Goal: Task Accomplishment & Management: Manage account settings

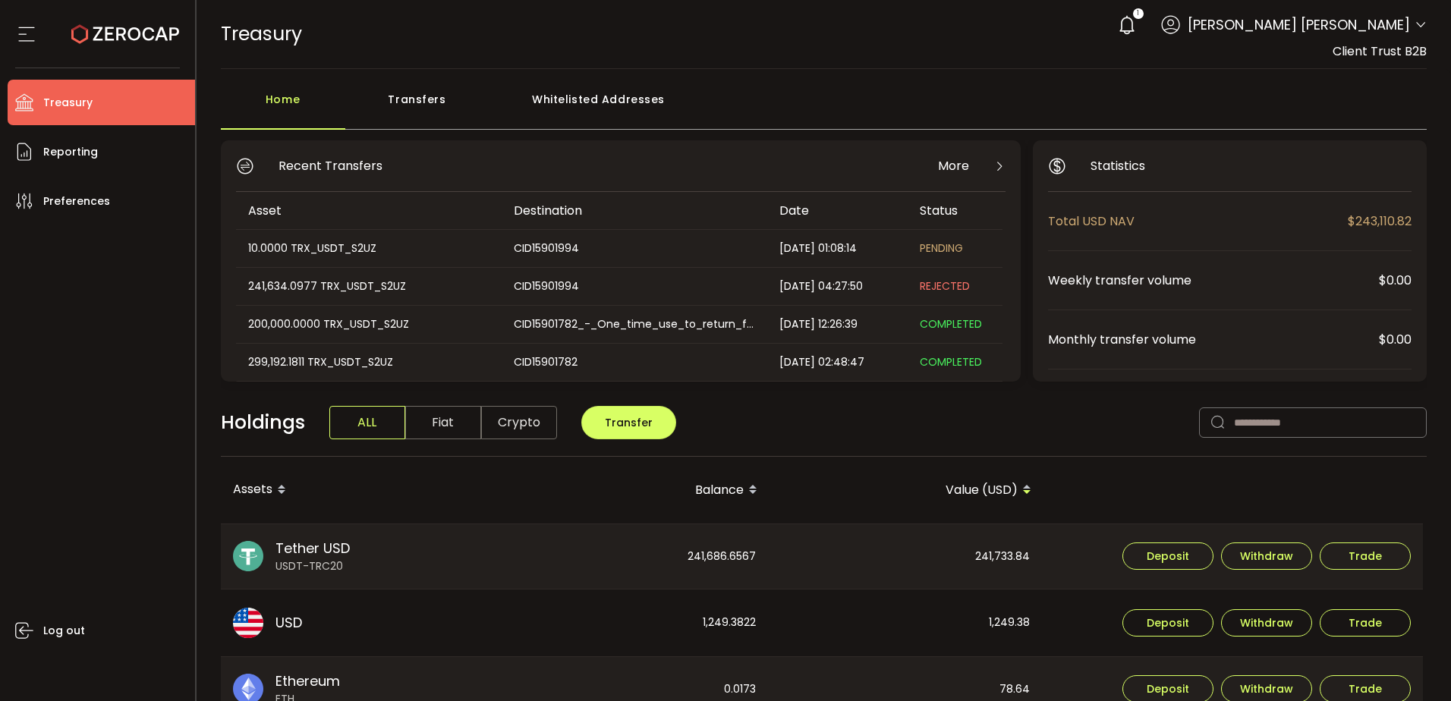
click at [440, 96] on div "Transfers" at bounding box center [417, 107] width 144 height 46
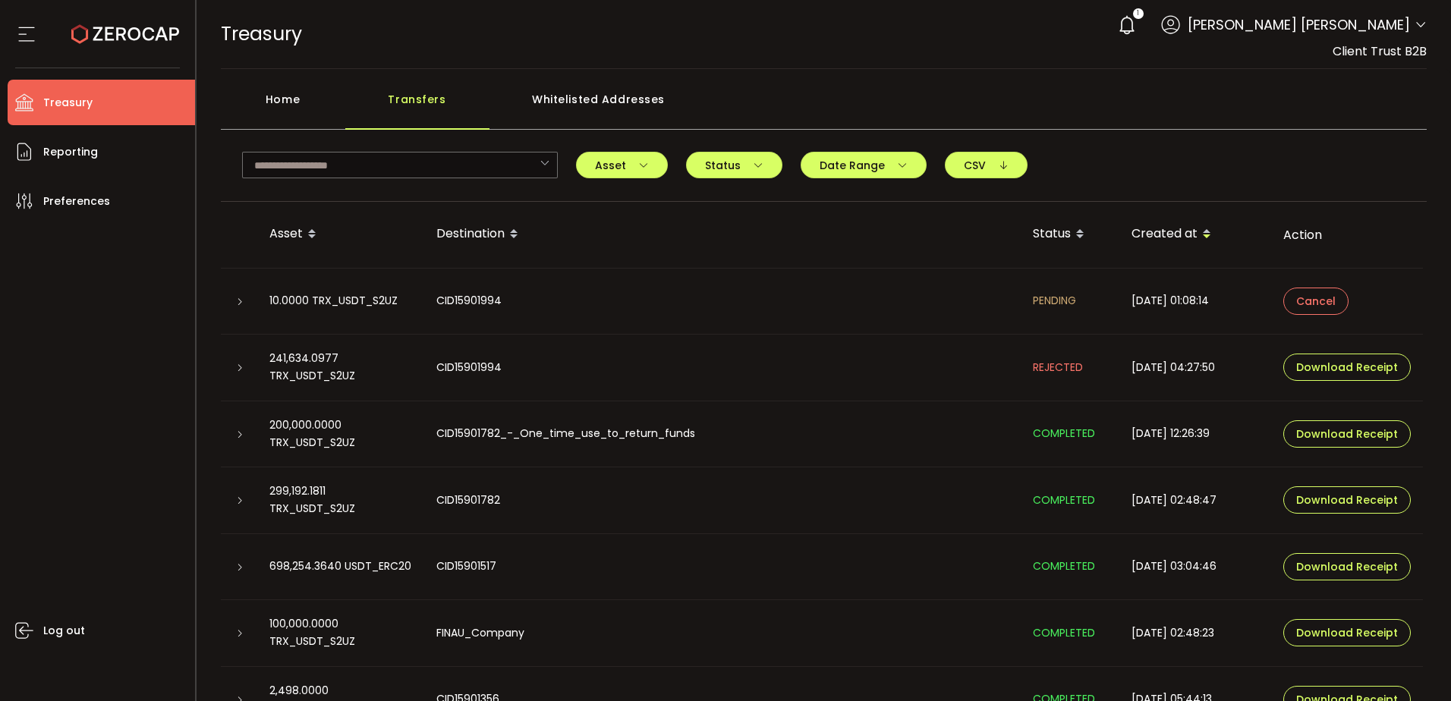
click at [590, 102] on div "Whitelisted Addresses" at bounding box center [599, 107] width 219 height 46
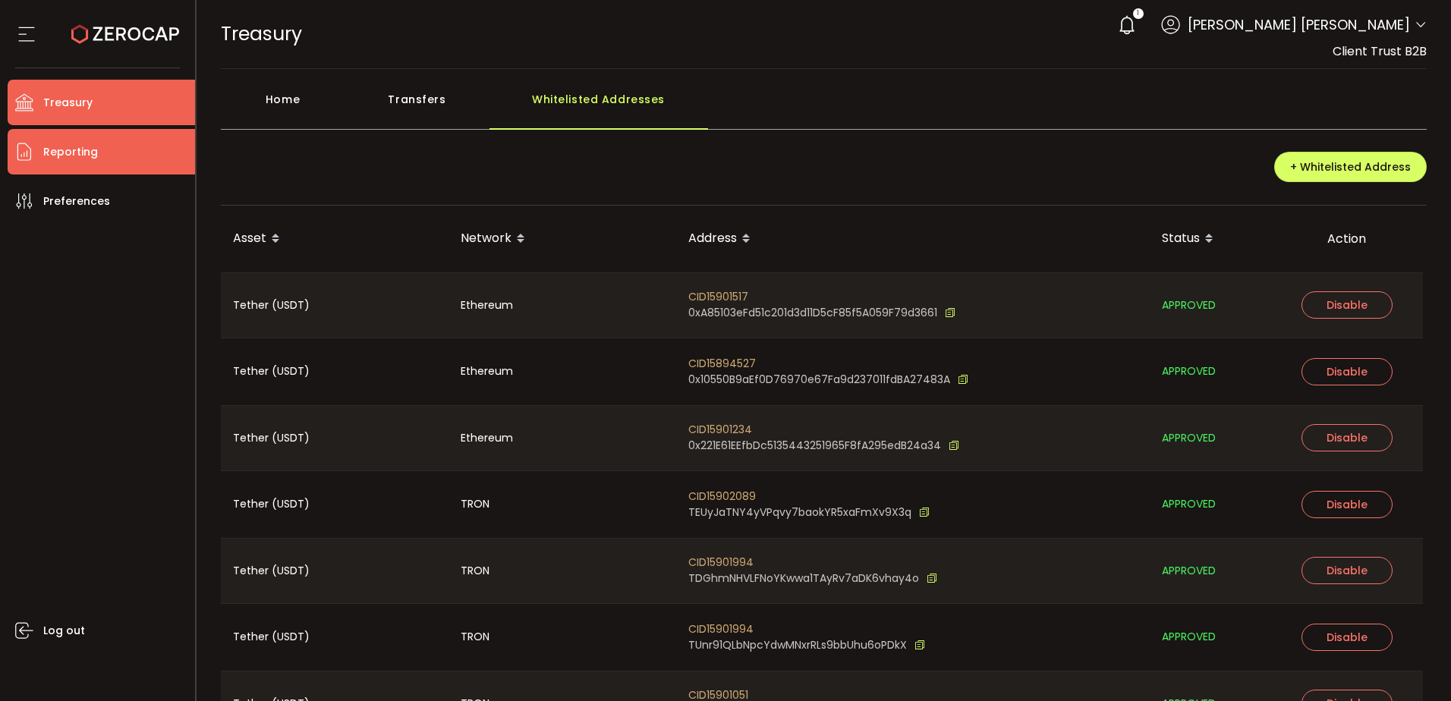
click at [121, 156] on li "Reporting" at bounding box center [101, 152] width 187 height 46
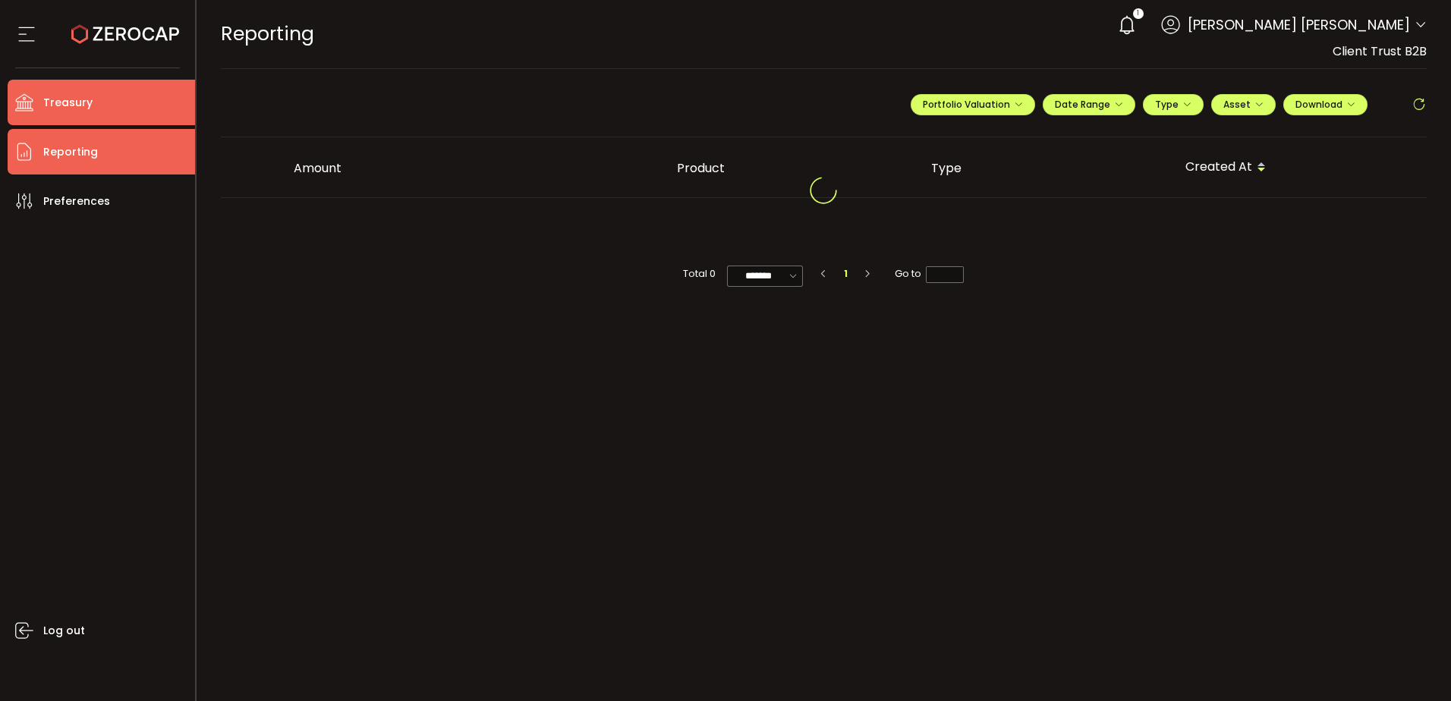
click at [120, 106] on li "Treasury" at bounding box center [101, 103] width 187 height 46
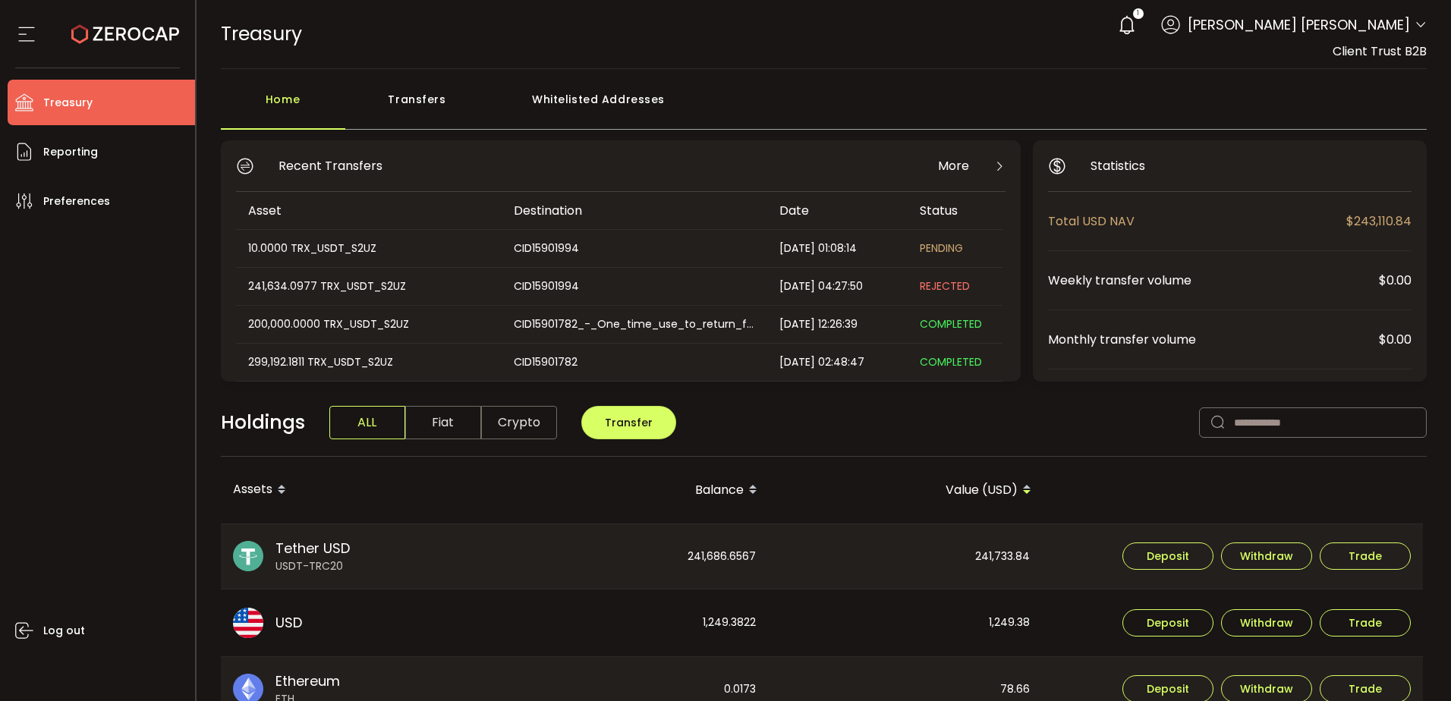
click at [1138, 30] on icon at bounding box center [1127, 24] width 21 height 21
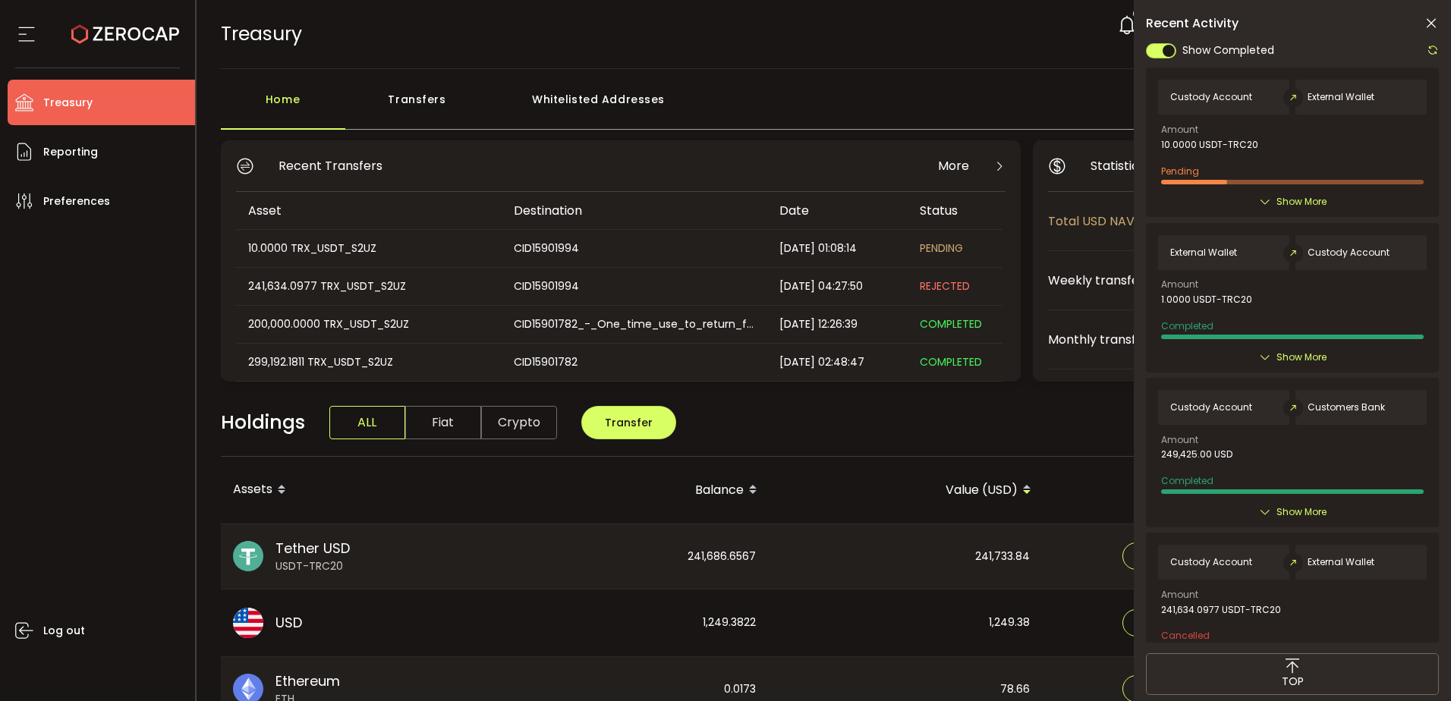
click at [1312, 210] on span "Show More" at bounding box center [1302, 201] width 50 height 15
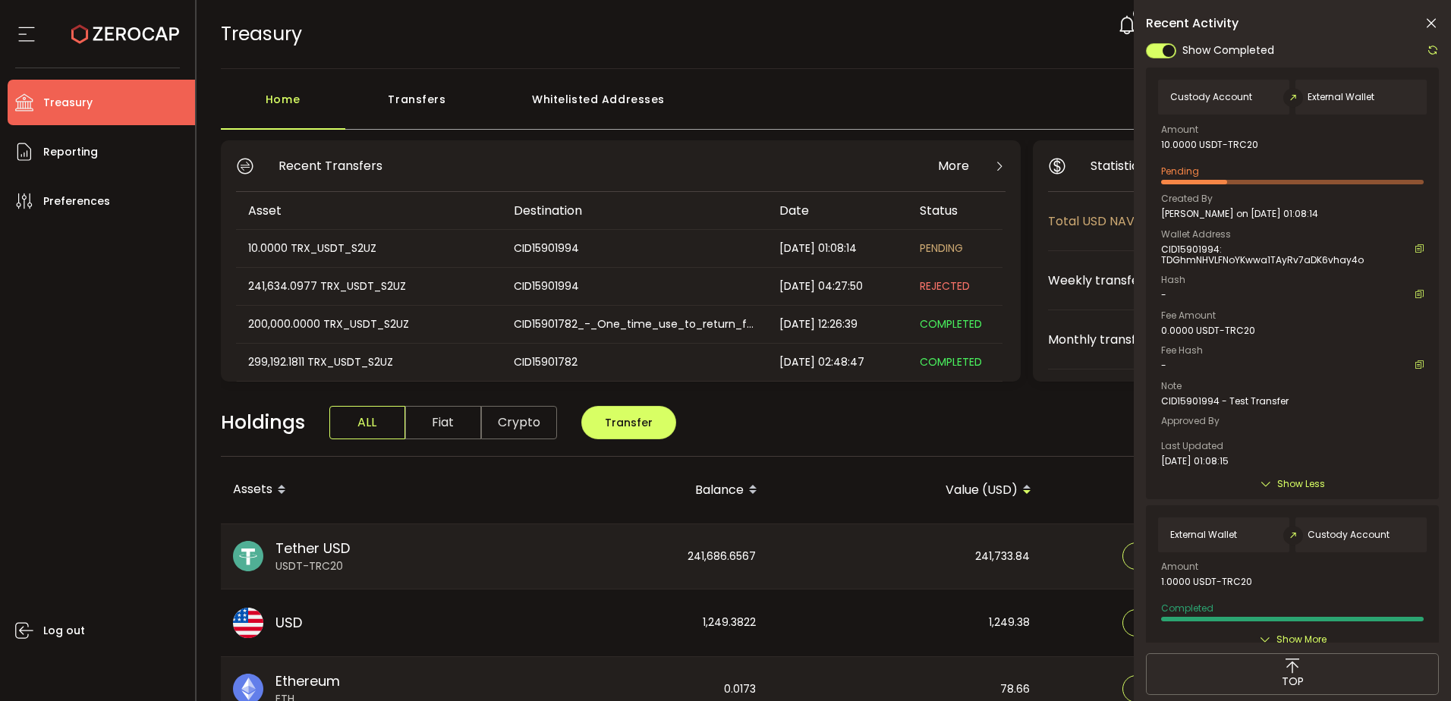
click at [578, 107] on div "Whitelisted Addresses" at bounding box center [599, 107] width 219 height 46
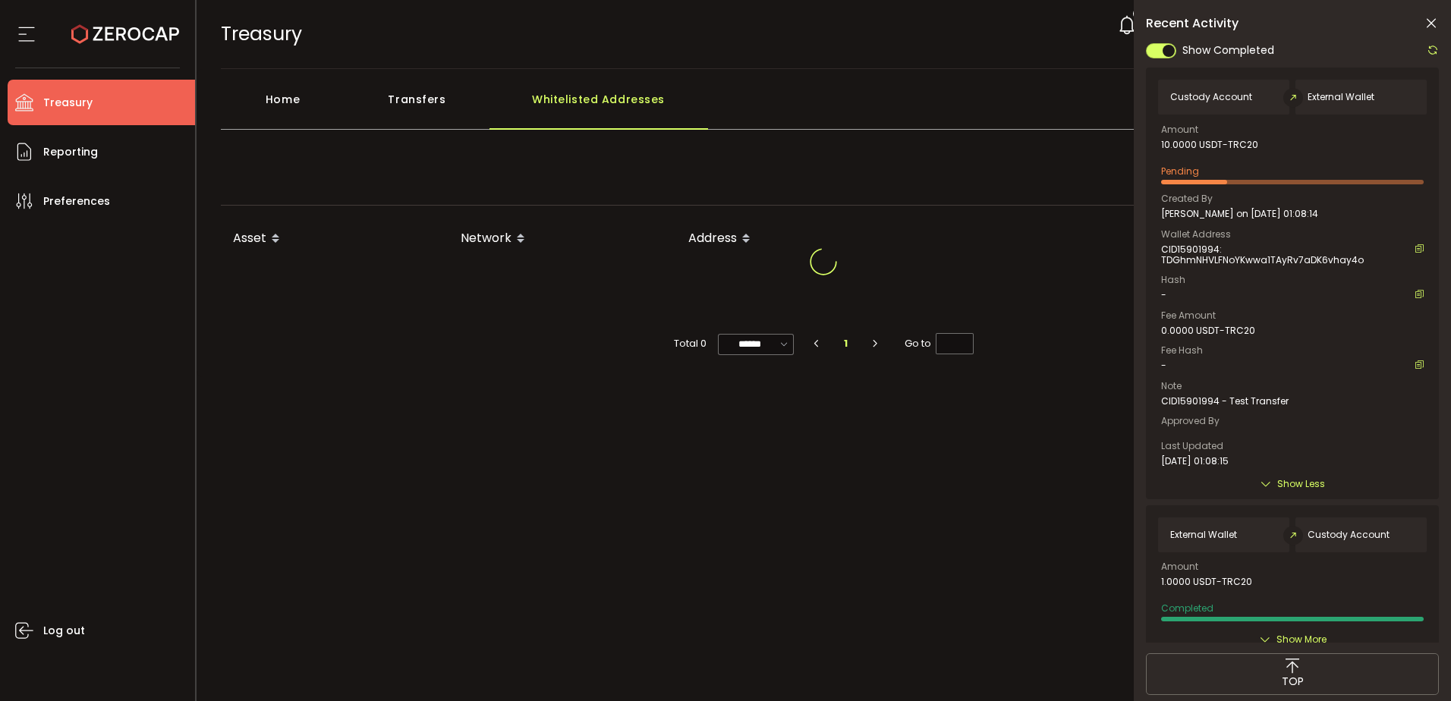
click at [427, 107] on div "Transfers" at bounding box center [417, 107] width 144 height 46
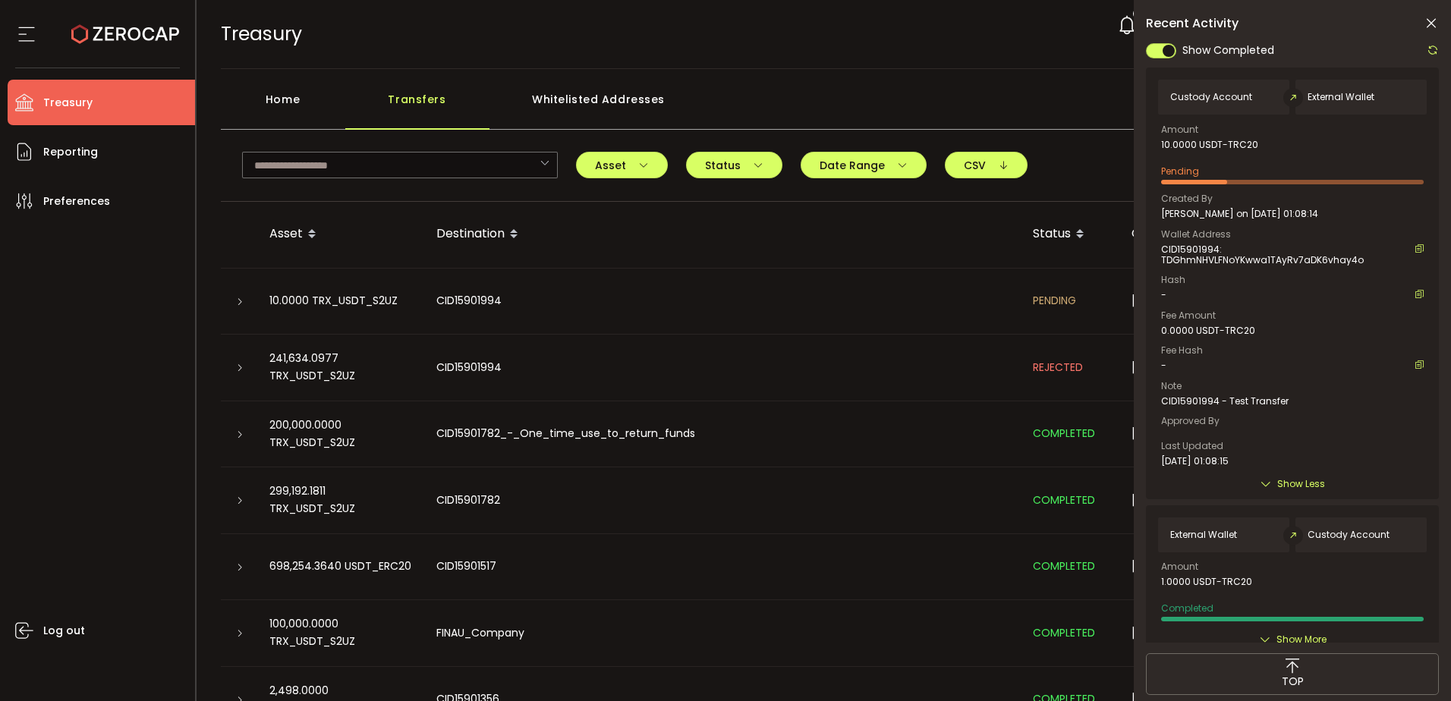
click at [1431, 24] on icon at bounding box center [1431, 23] width 15 height 15
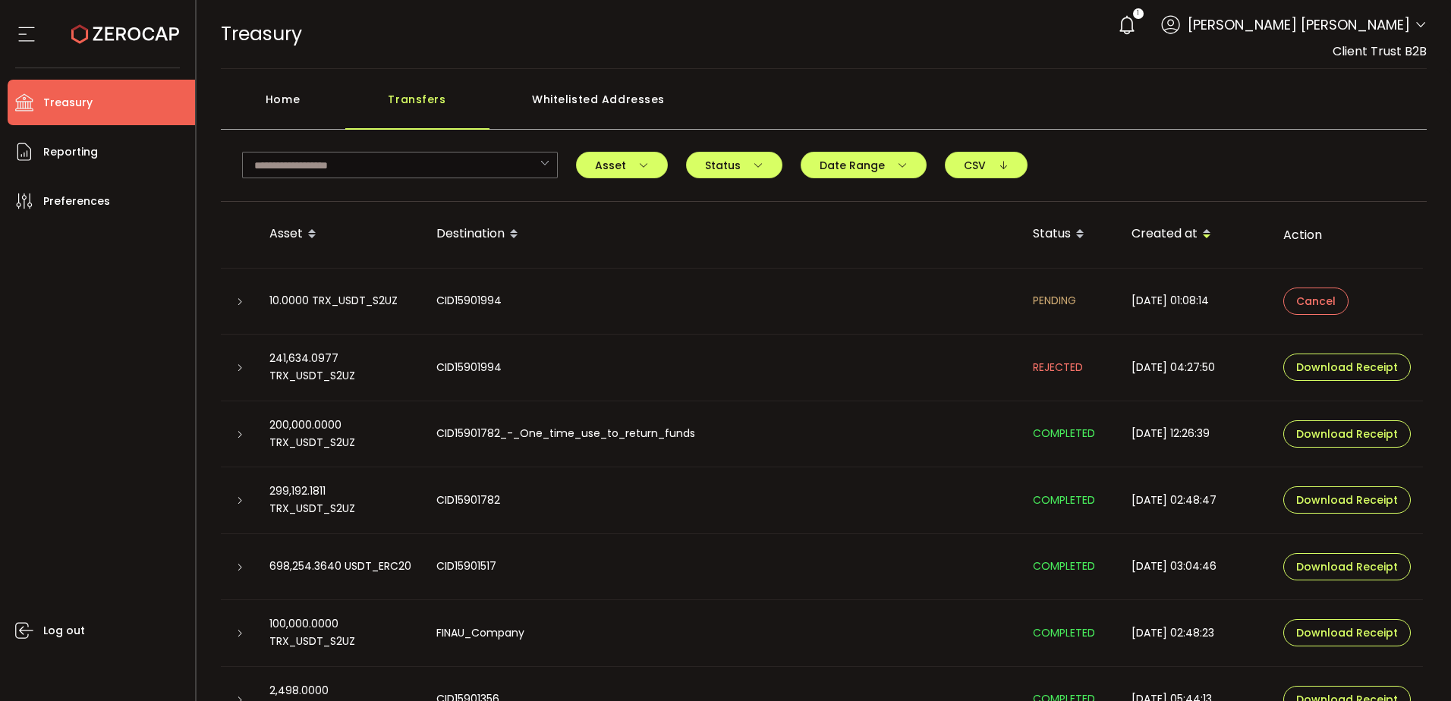
click at [351, 310] on div "10.0000 TRX_USDT_S2UZ" at bounding box center [340, 300] width 167 height 17
click at [236, 302] on icon at bounding box center [239, 302] width 9 height 9
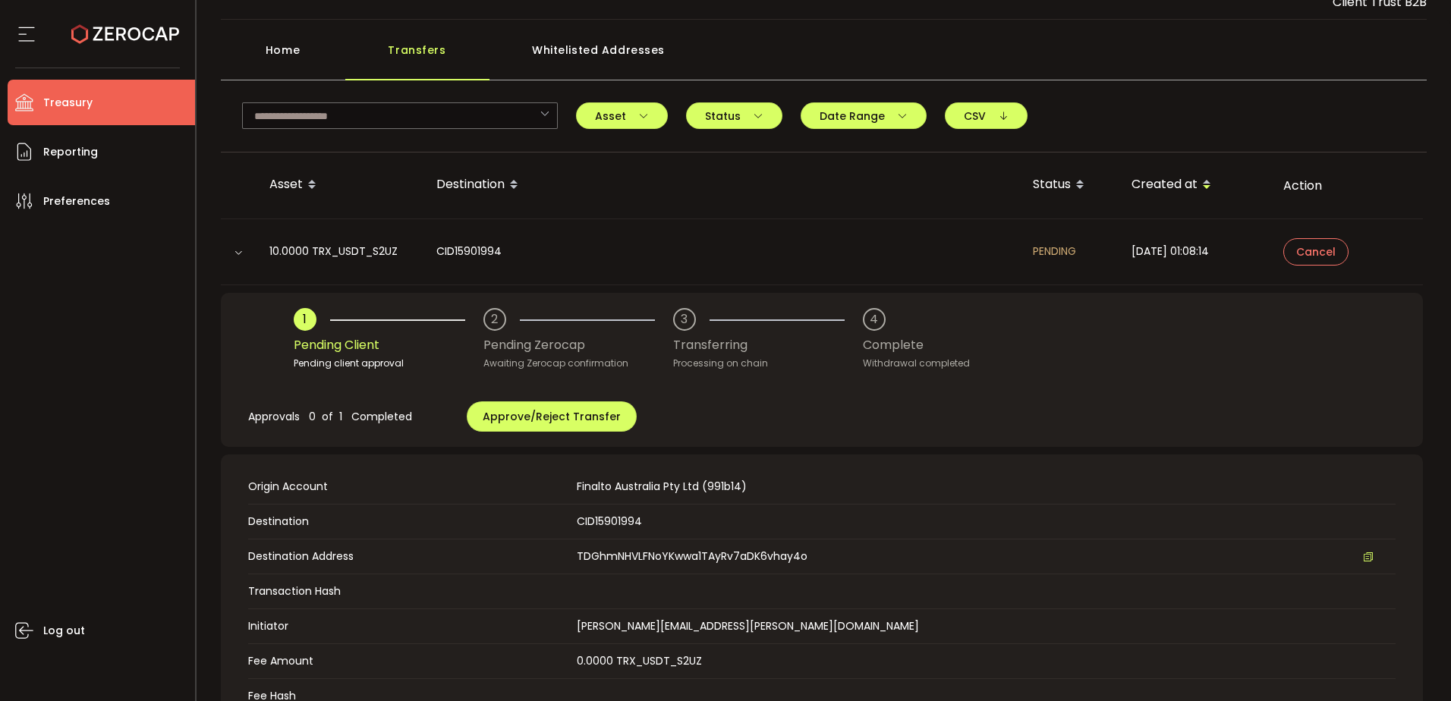
scroll to position [76, 0]
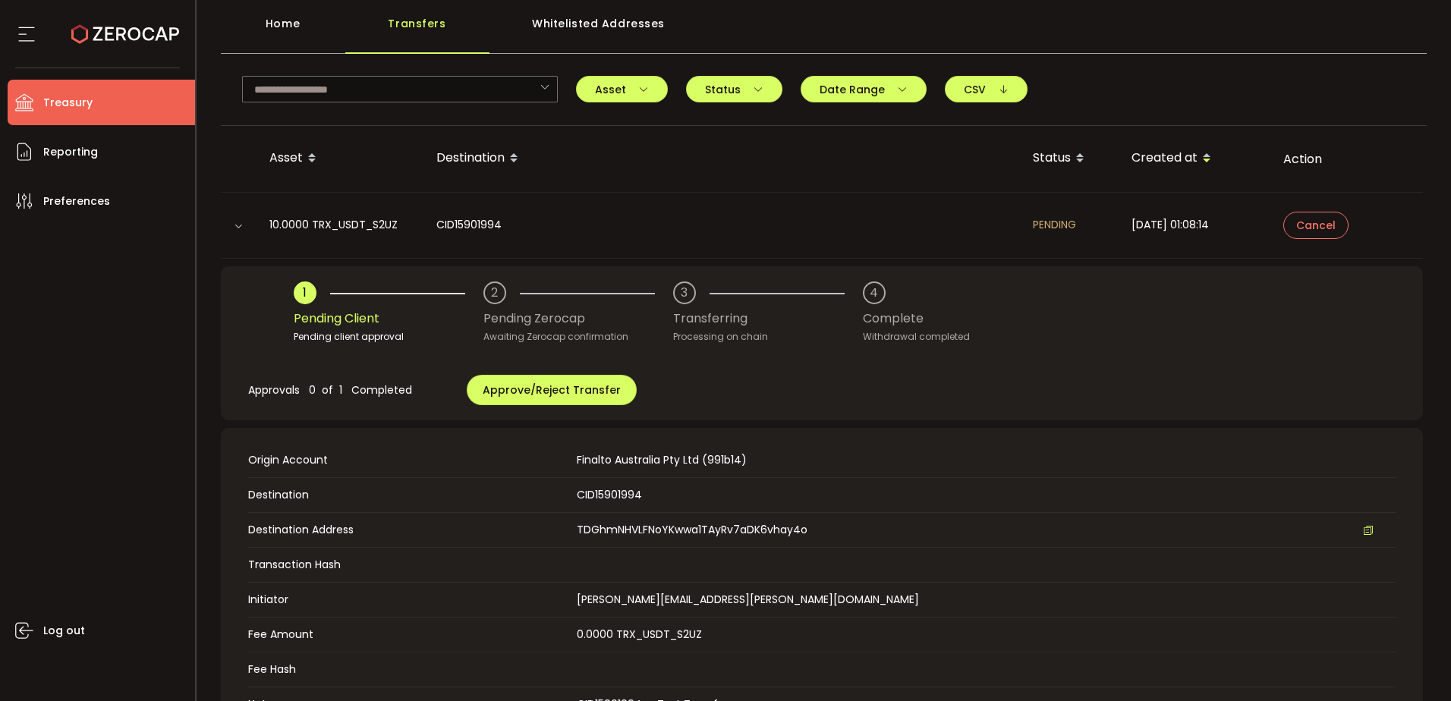
click at [531, 314] on div "Pending Zerocap" at bounding box center [579, 318] width 190 height 29
click at [350, 222] on div "10.0000 TRX_USDT_S2UZ" at bounding box center [340, 224] width 167 height 17
click at [464, 223] on div "CID15901994" at bounding box center [722, 224] width 597 height 17
click at [473, 225] on div "CID15901994" at bounding box center [722, 224] width 597 height 17
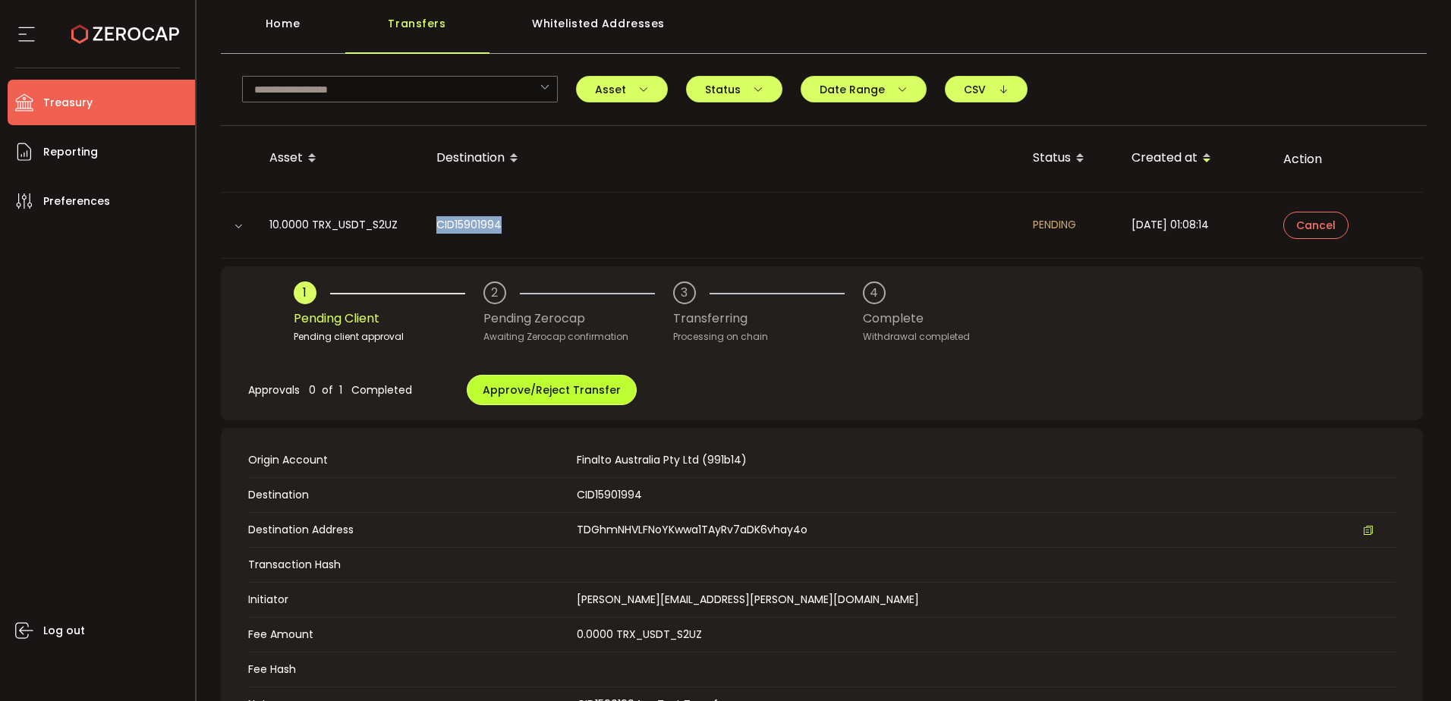
click at [557, 389] on span "Approve/Reject Transfer" at bounding box center [552, 390] width 138 height 15
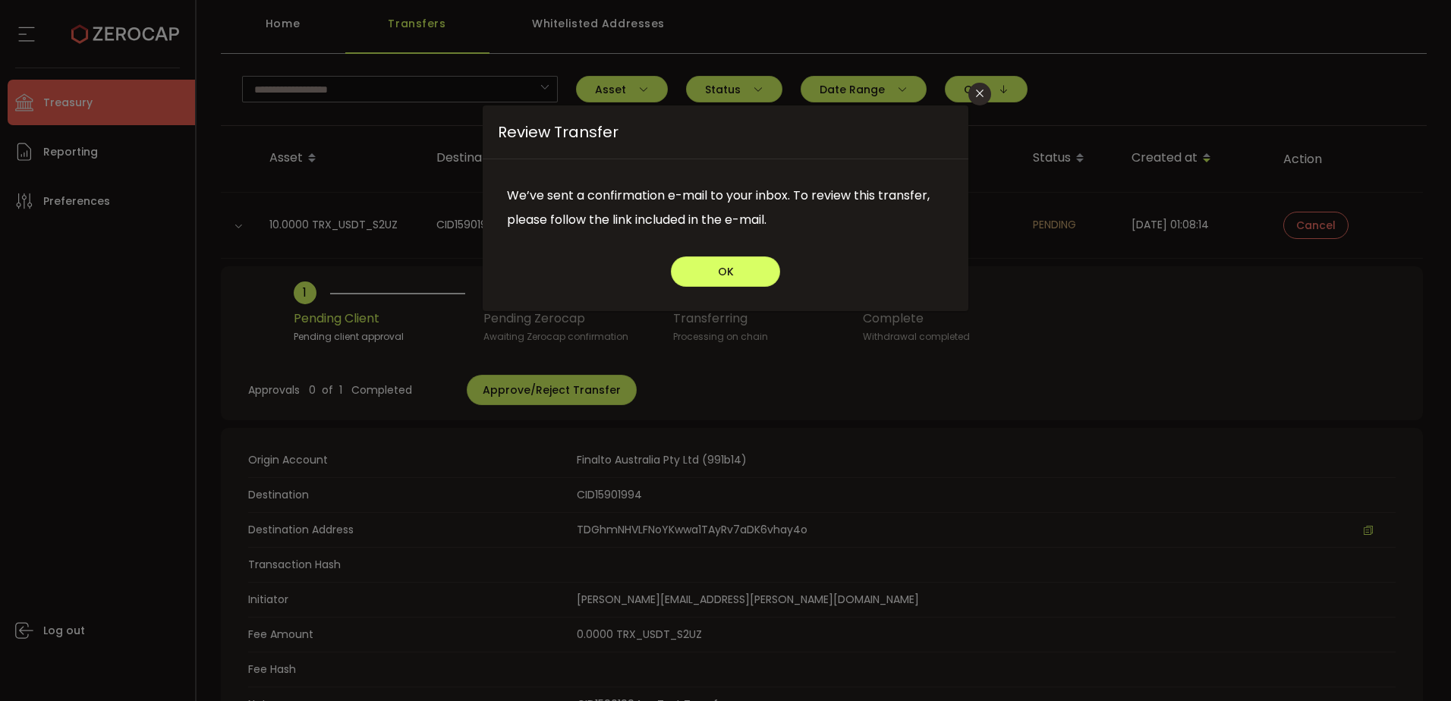
click at [802, 372] on div "Review Transfer We’ve sent a confirmation e-mail to your inbox. To review this …" at bounding box center [725, 350] width 1451 height 701
click at [747, 274] on button "OK" at bounding box center [725, 272] width 109 height 30
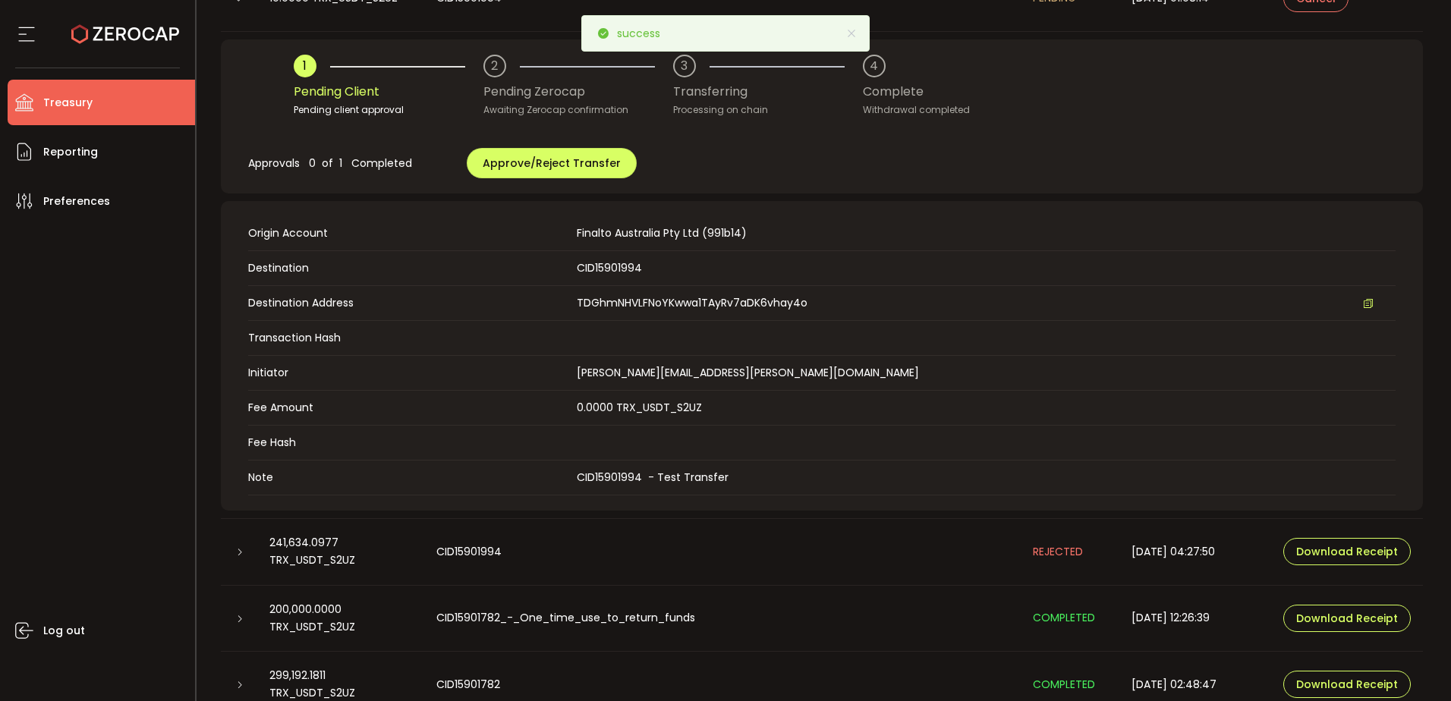
scroll to position [304, 0]
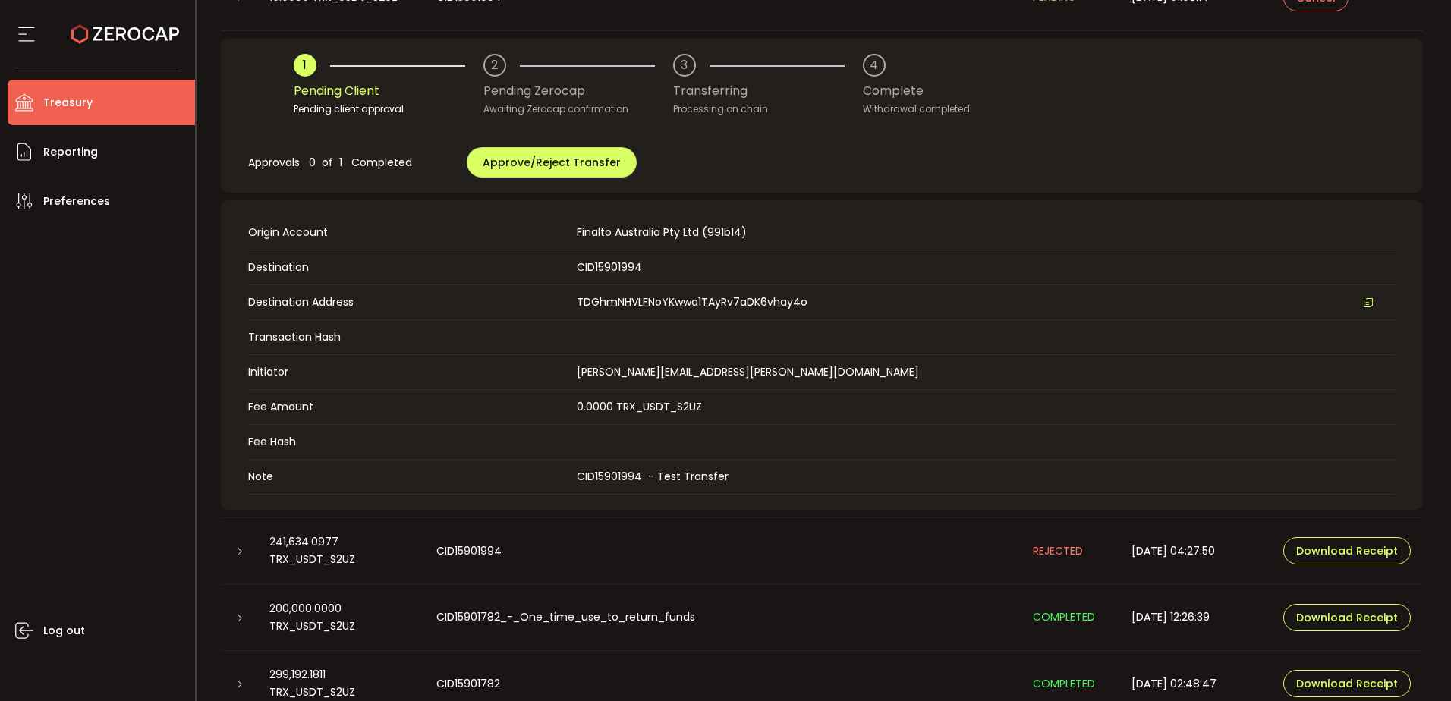
click at [976, 163] on div "Approvals 0 of 1 Completed Approve/Reject Transfer" at bounding box center [822, 162] width 1148 height 61
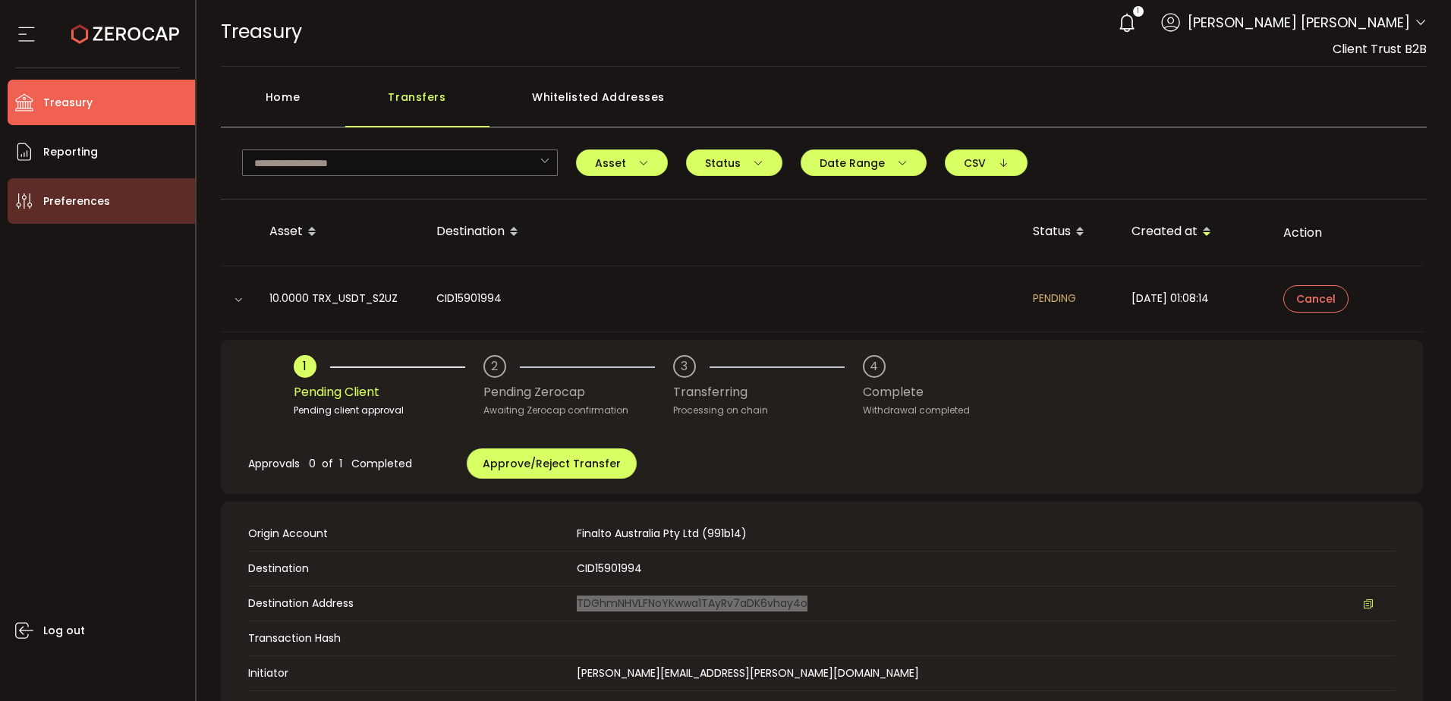
scroll to position [0, 0]
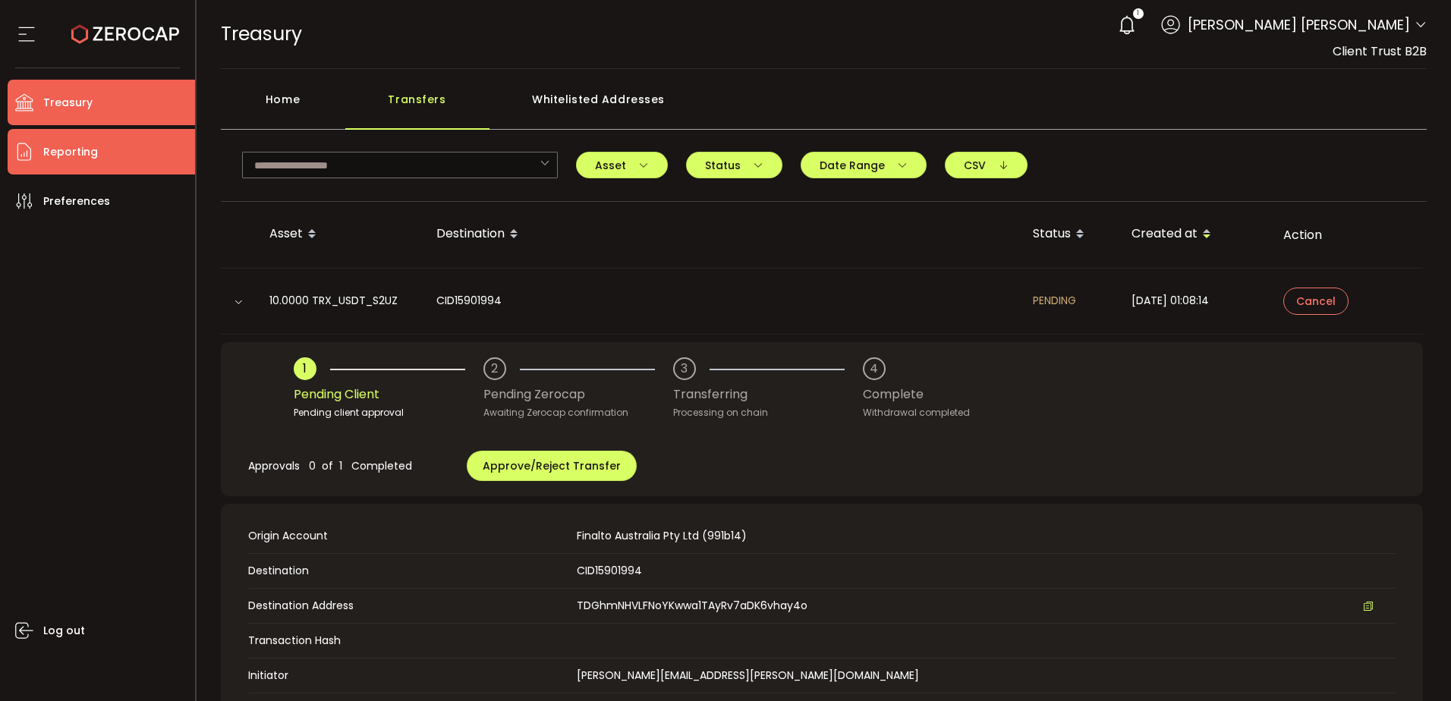
click at [132, 159] on li "Reporting" at bounding box center [101, 152] width 187 height 46
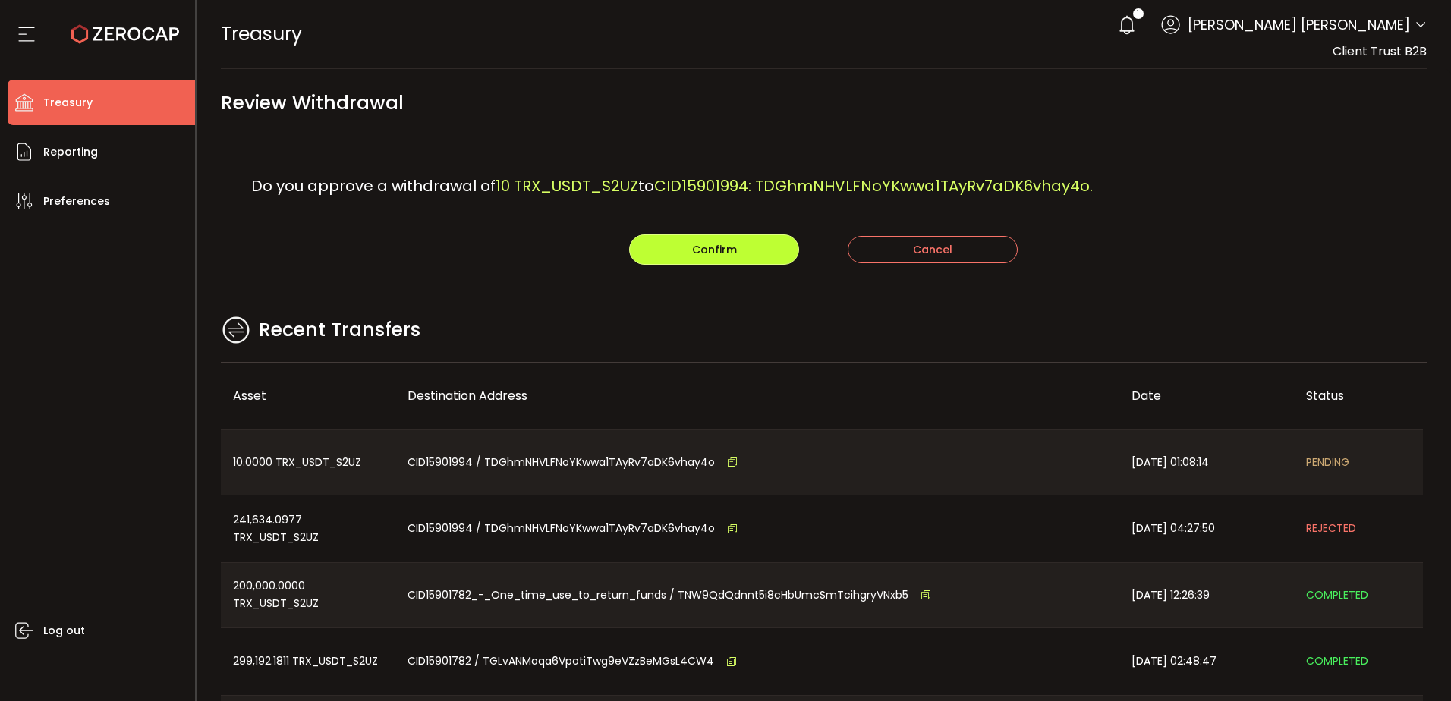
click at [706, 249] on span "Confirm" at bounding box center [714, 249] width 45 height 15
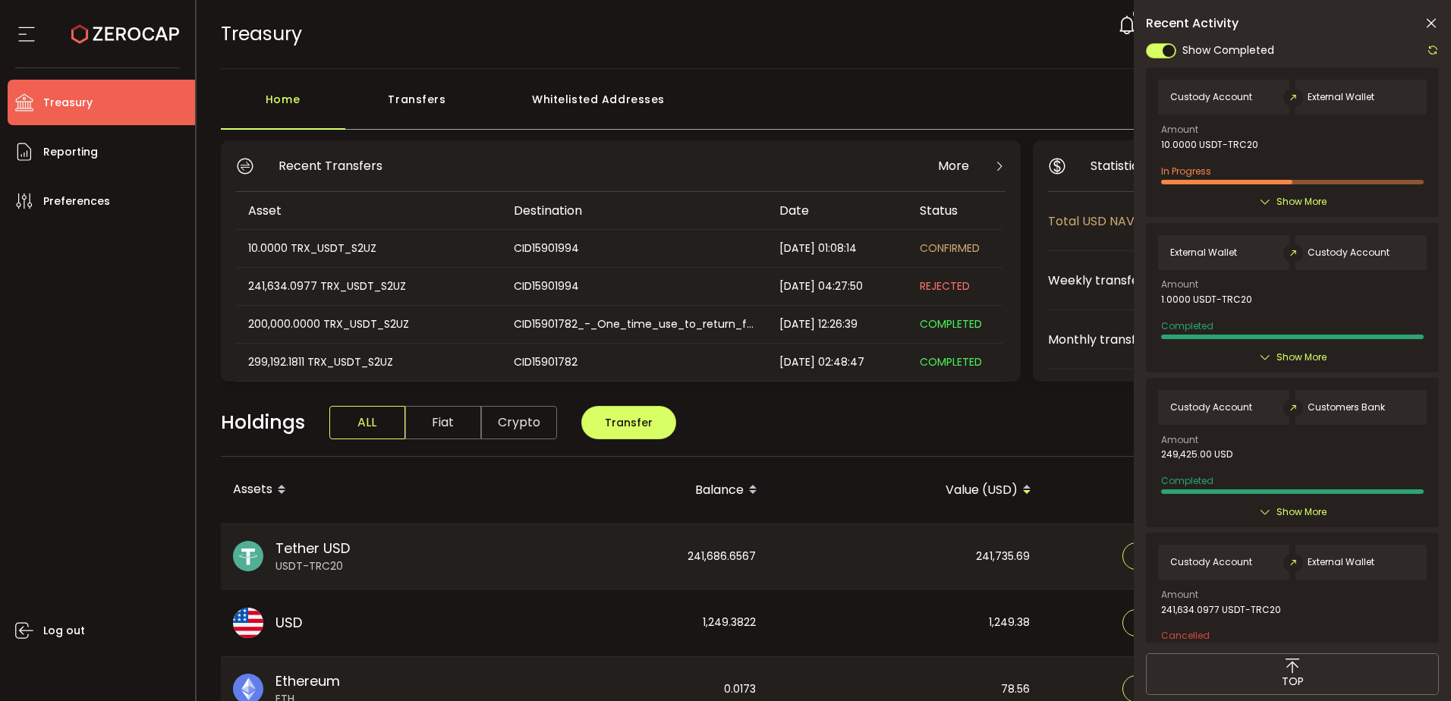
click at [1434, 18] on icon at bounding box center [1431, 23] width 15 height 15
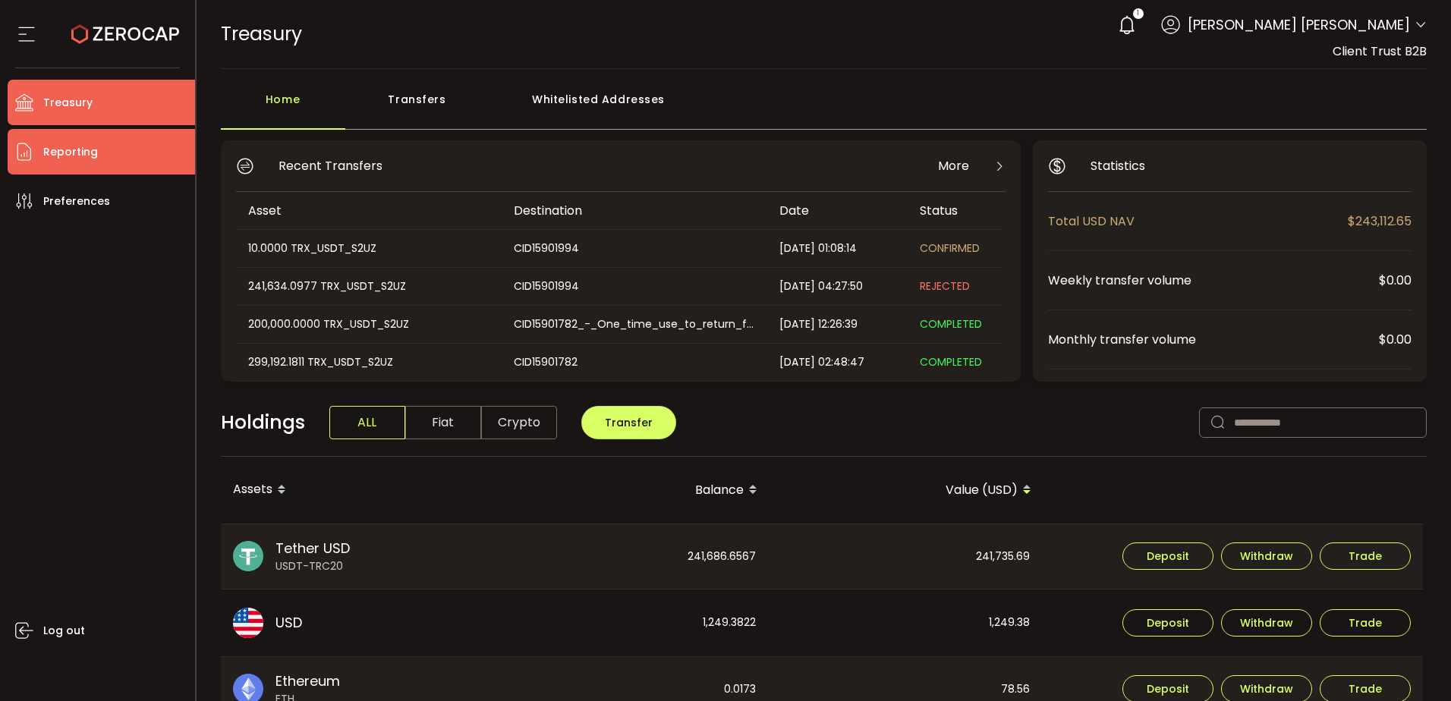
click at [80, 139] on li "Reporting" at bounding box center [101, 152] width 187 height 46
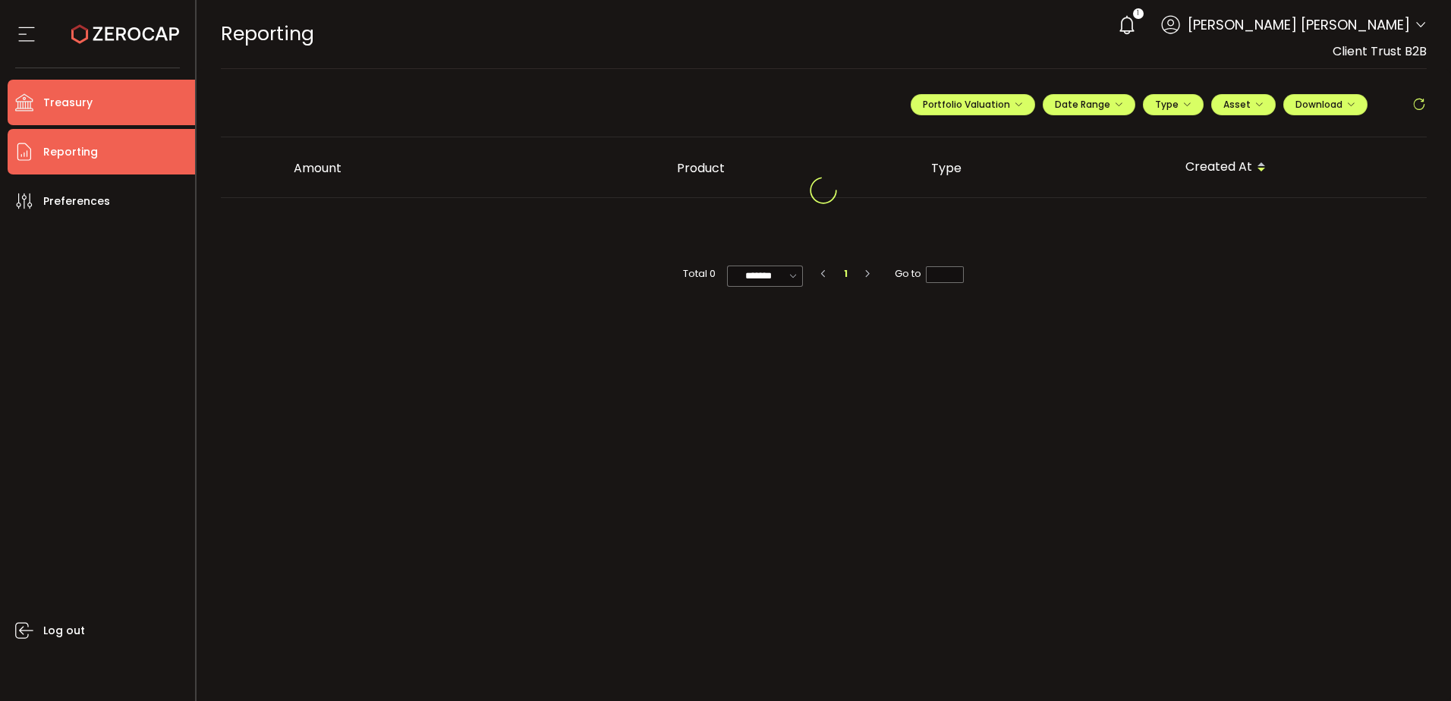
click at [111, 99] on li "Treasury" at bounding box center [101, 103] width 187 height 46
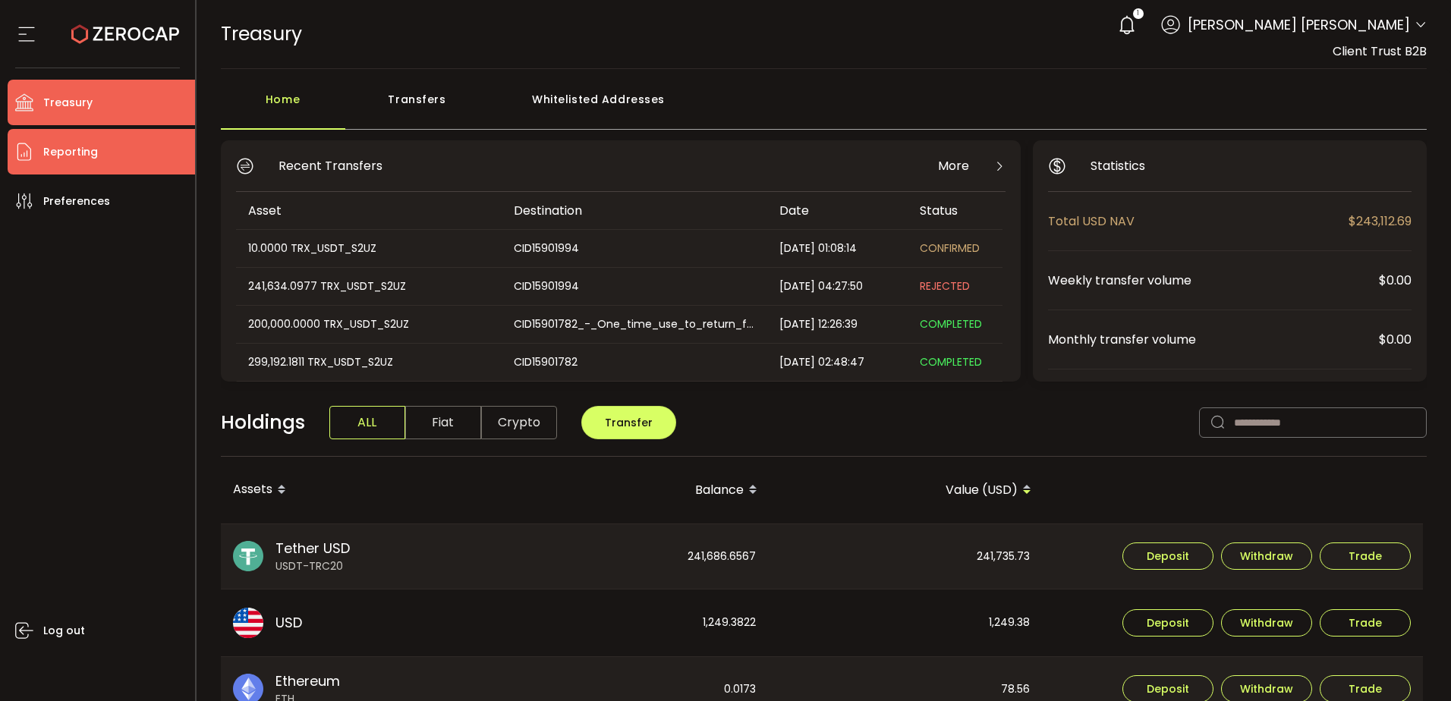
click at [99, 164] on li "Reporting" at bounding box center [101, 152] width 187 height 46
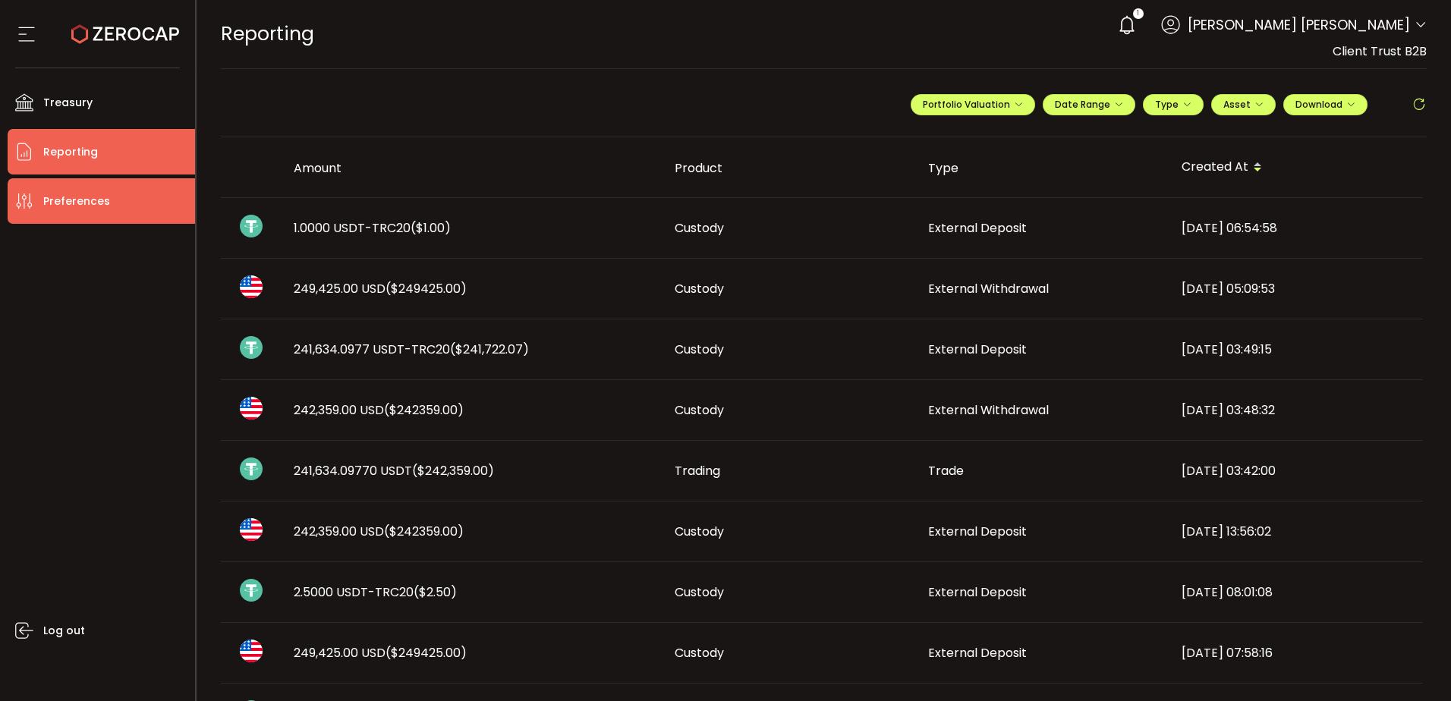
click at [100, 203] on span "Preferences" at bounding box center [76, 202] width 67 height 22
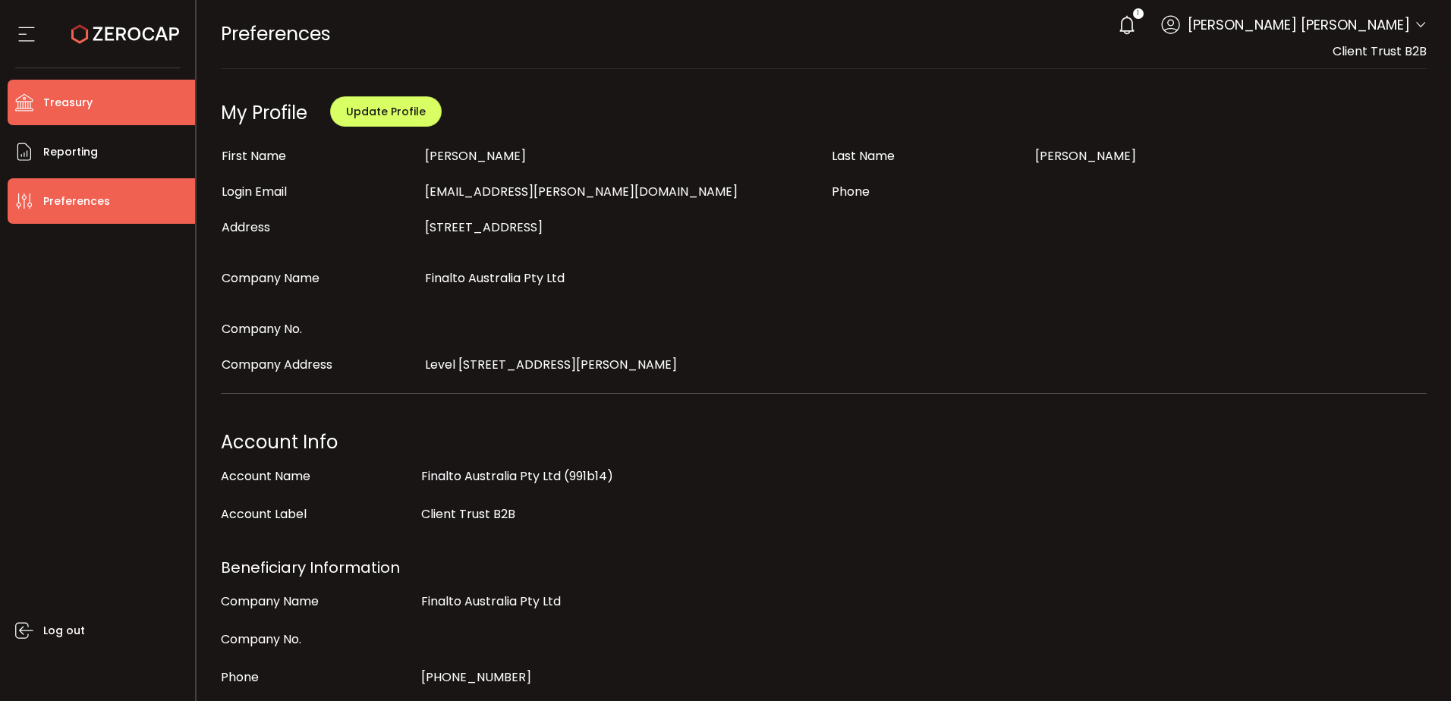
click at [119, 99] on li "Treasury" at bounding box center [101, 103] width 187 height 46
